Goal: Navigation & Orientation: Find specific page/section

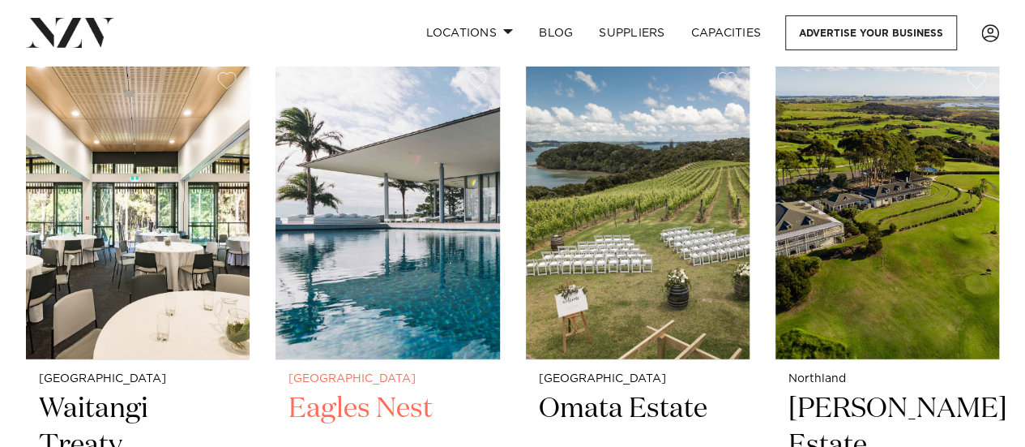
scroll to position [2026, 0]
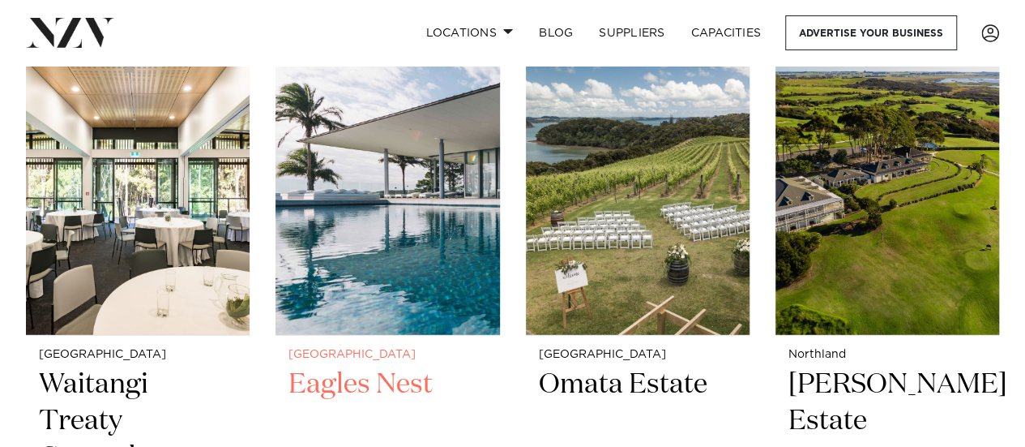
click at [373, 225] on img at bounding box center [388, 185] width 224 height 301
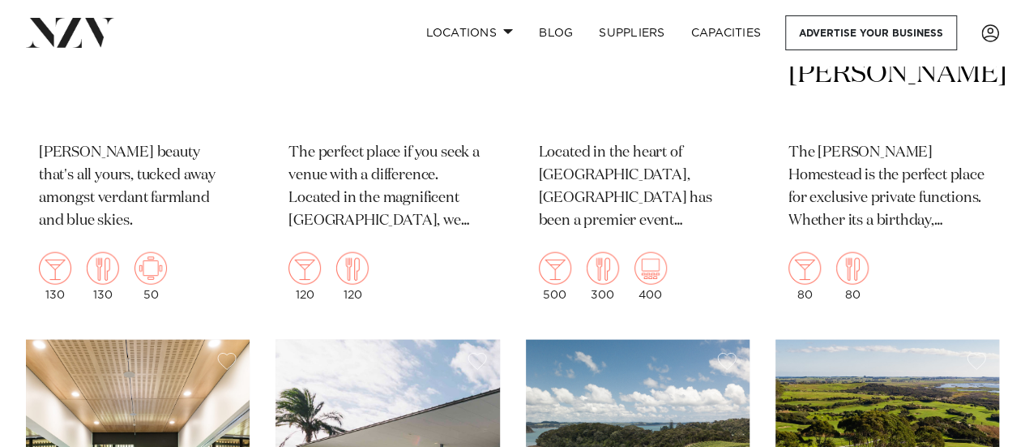
scroll to position [1531, 0]
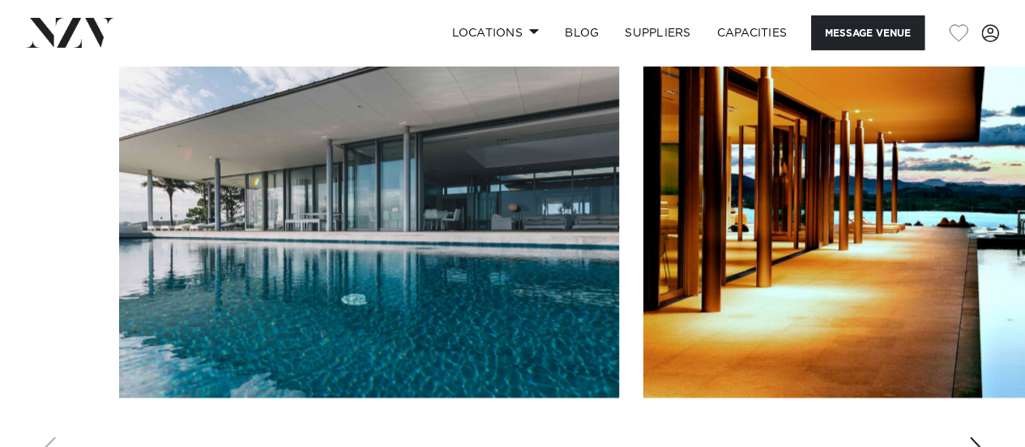
scroll to position [1216, 0]
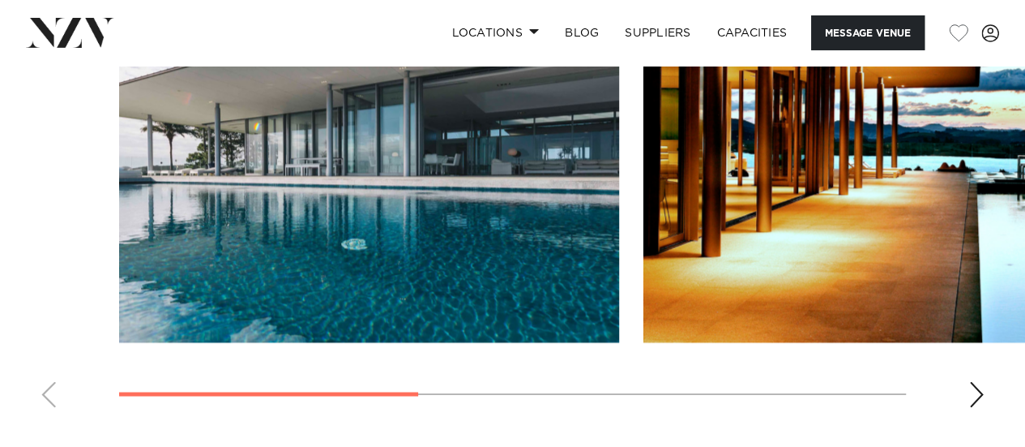
click at [974, 389] on div "Next slide" at bounding box center [977, 394] width 16 height 26
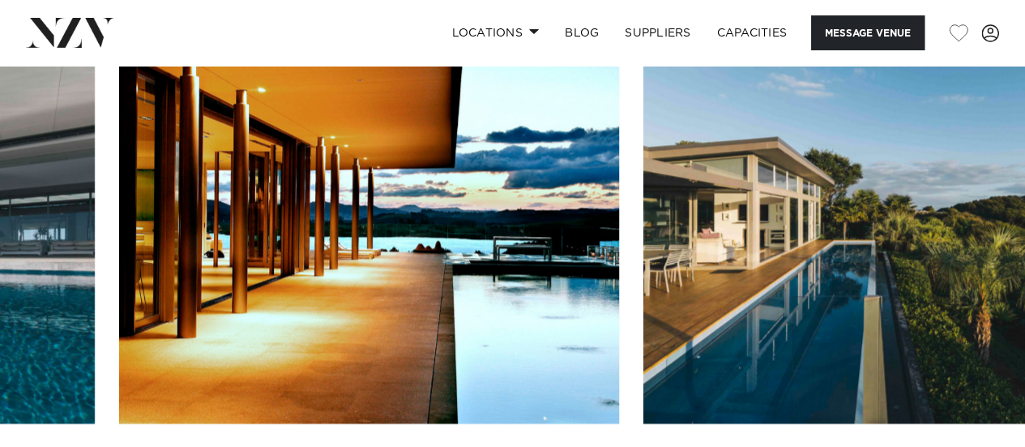
scroll to position [1297, 0]
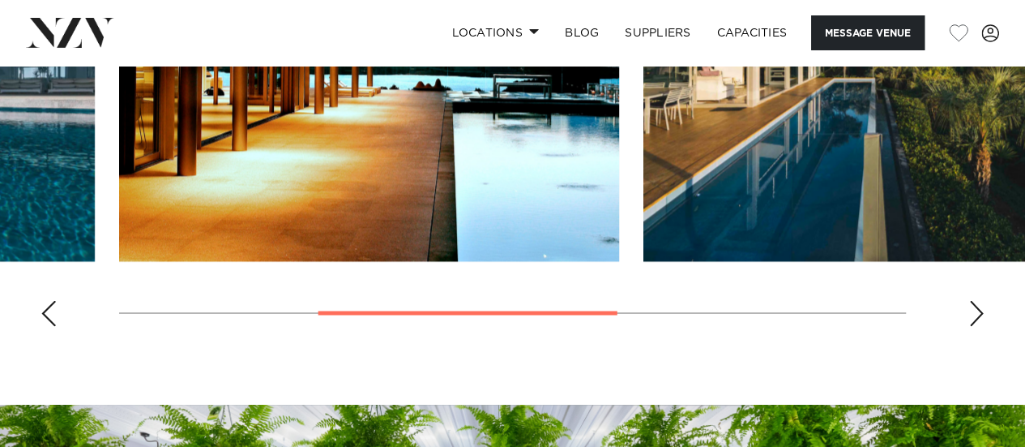
click at [975, 315] on div "Next slide" at bounding box center [977, 313] width 16 height 26
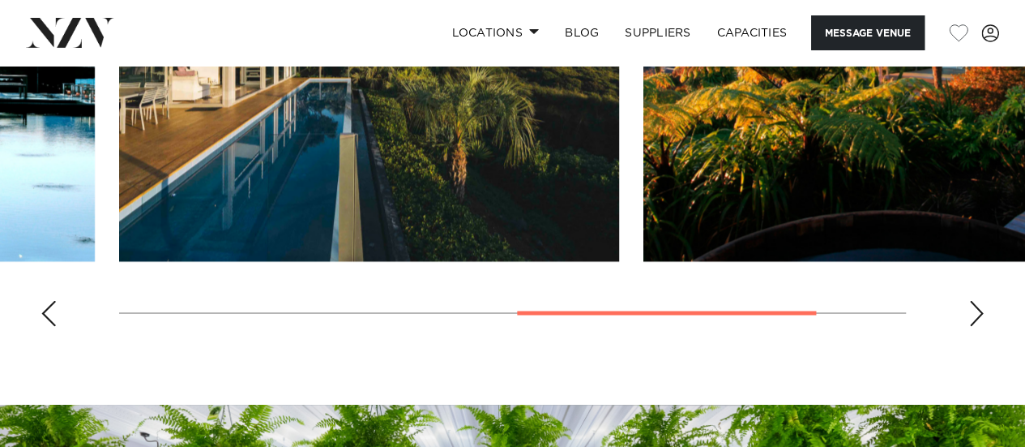
click at [971, 313] on div "Next slide" at bounding box center [977, 313] width 16 height 26
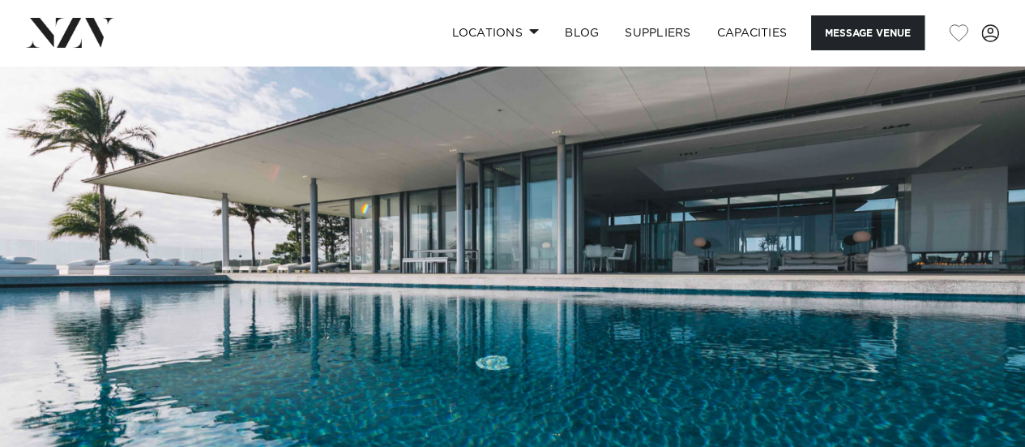
scroll to position [81, 0]
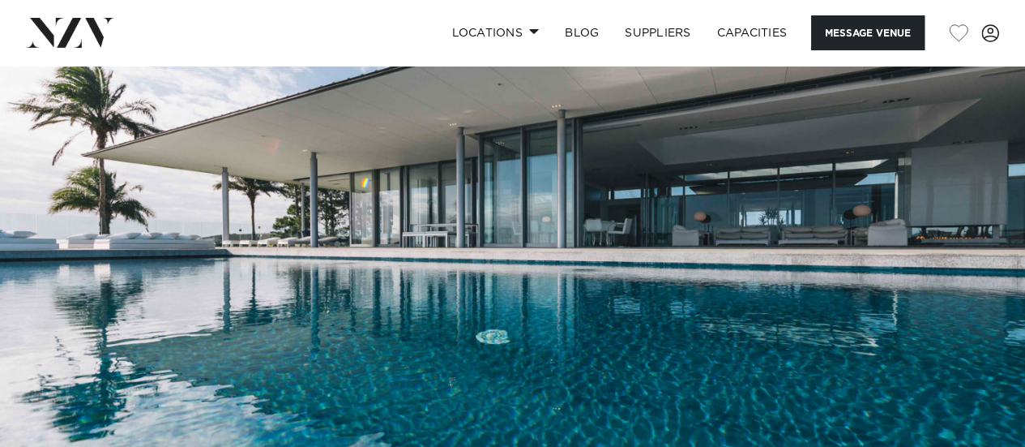
click at [553, 328] on img at bounding box center [512, 225] width 1025 height 481
